Goal: Task Accomplishment & Management: Manage account settings

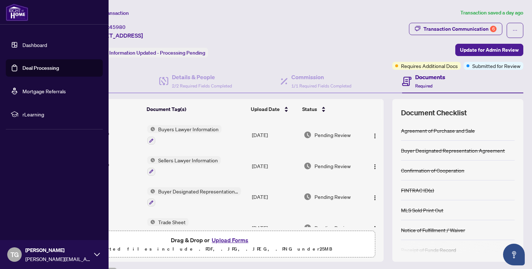
click at [22, 45] on link "Dashboard" at bounding box center [34, 45] width 25 height 7
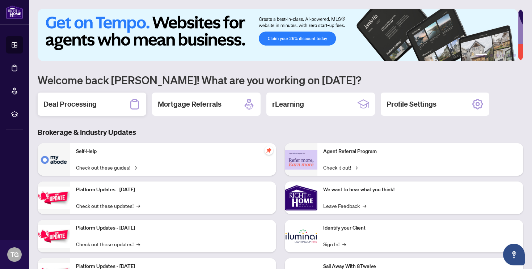
click at [116, 103] on div "Deal Processing" at bounding box center [92, 104] width 109 height 23
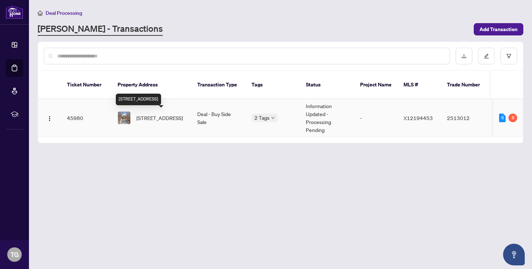
click at [137, 116] on span "[STREET_ADDRESS]" at bounding box center [159, 118] width 46 height 8
